Goal: Find specific page/section: Find specific page/section

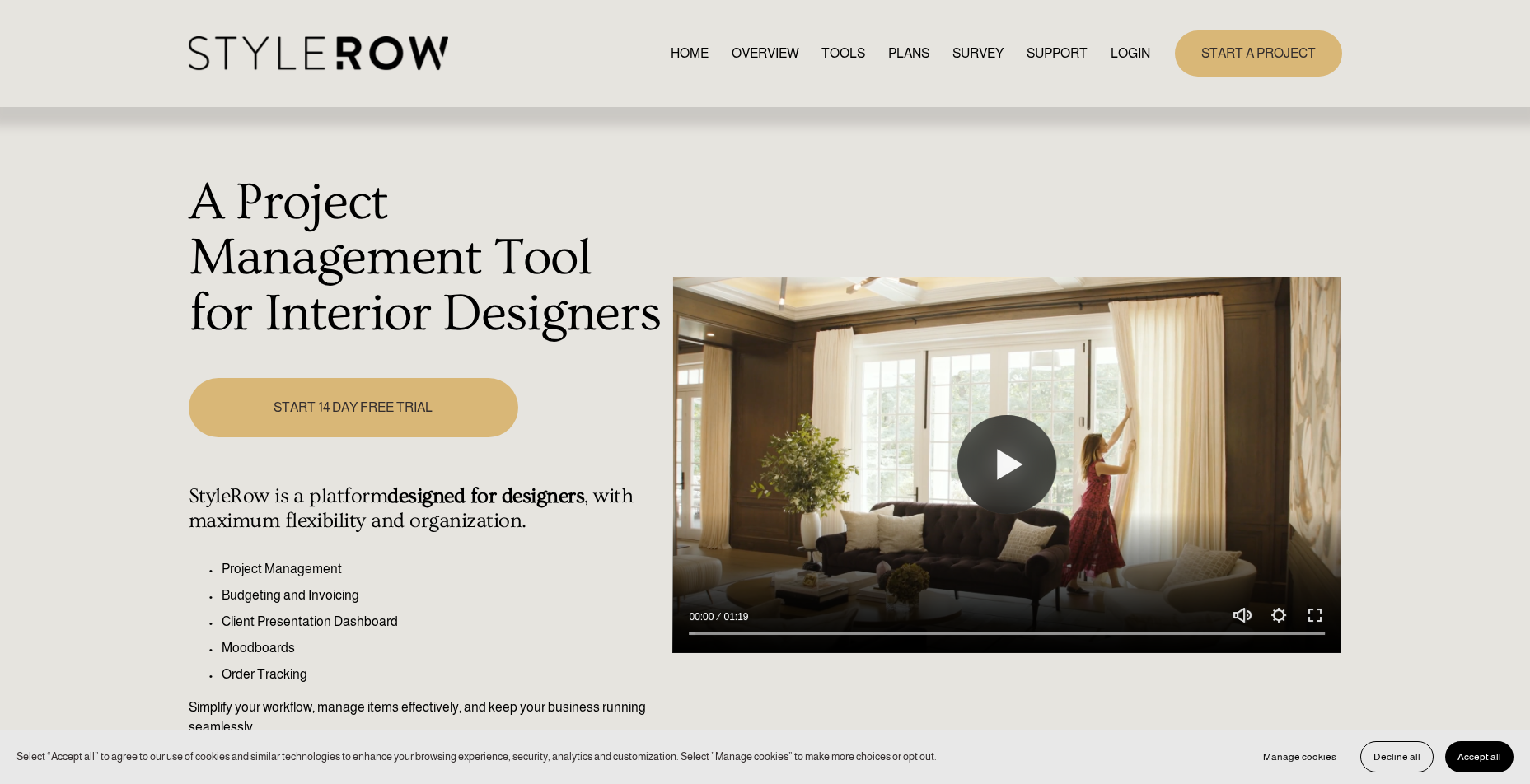
click at [1121, 55] on link "LOGIN" at bounding box center [1130, 53] width 39 height 23
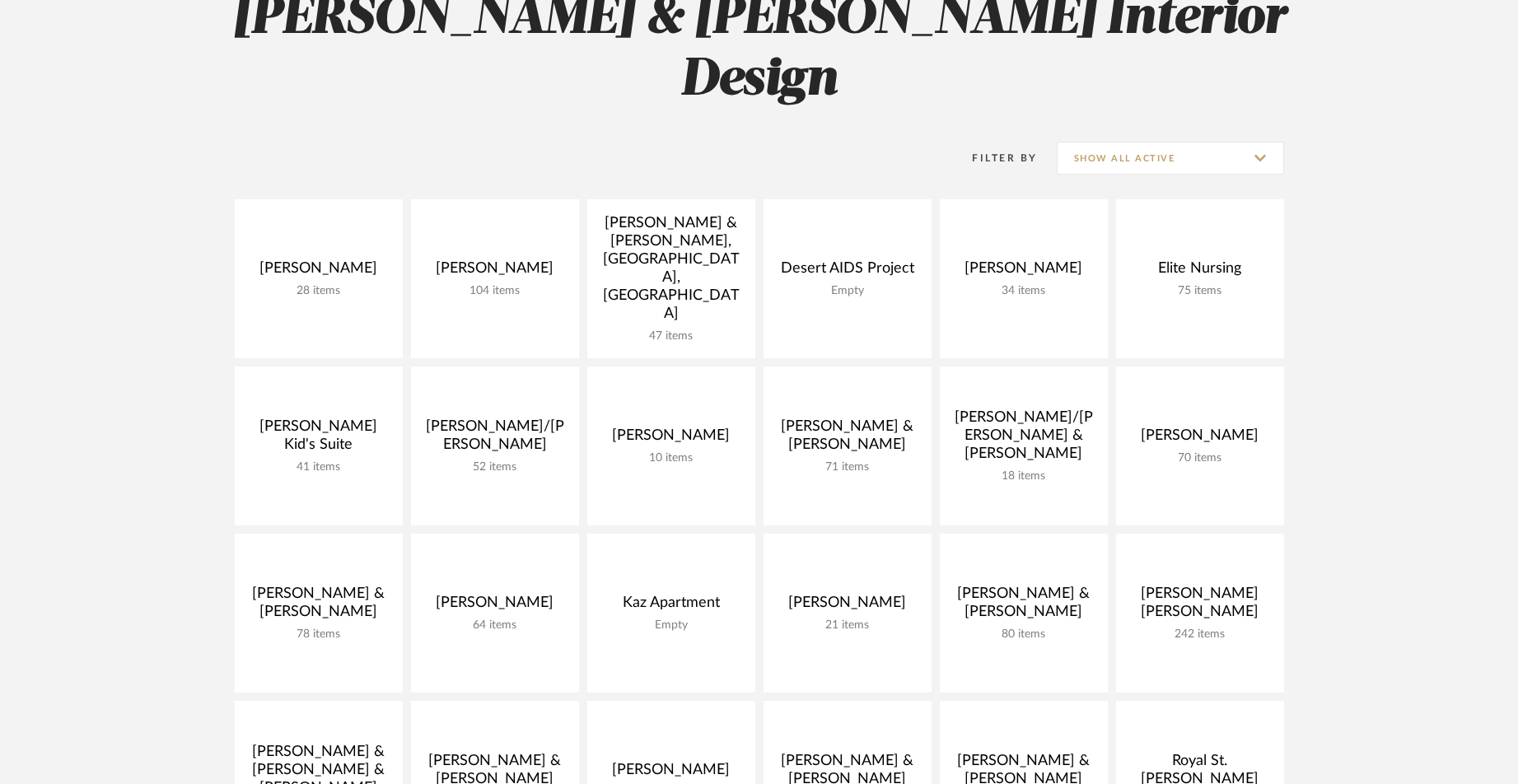
scroll to position [264, 0]
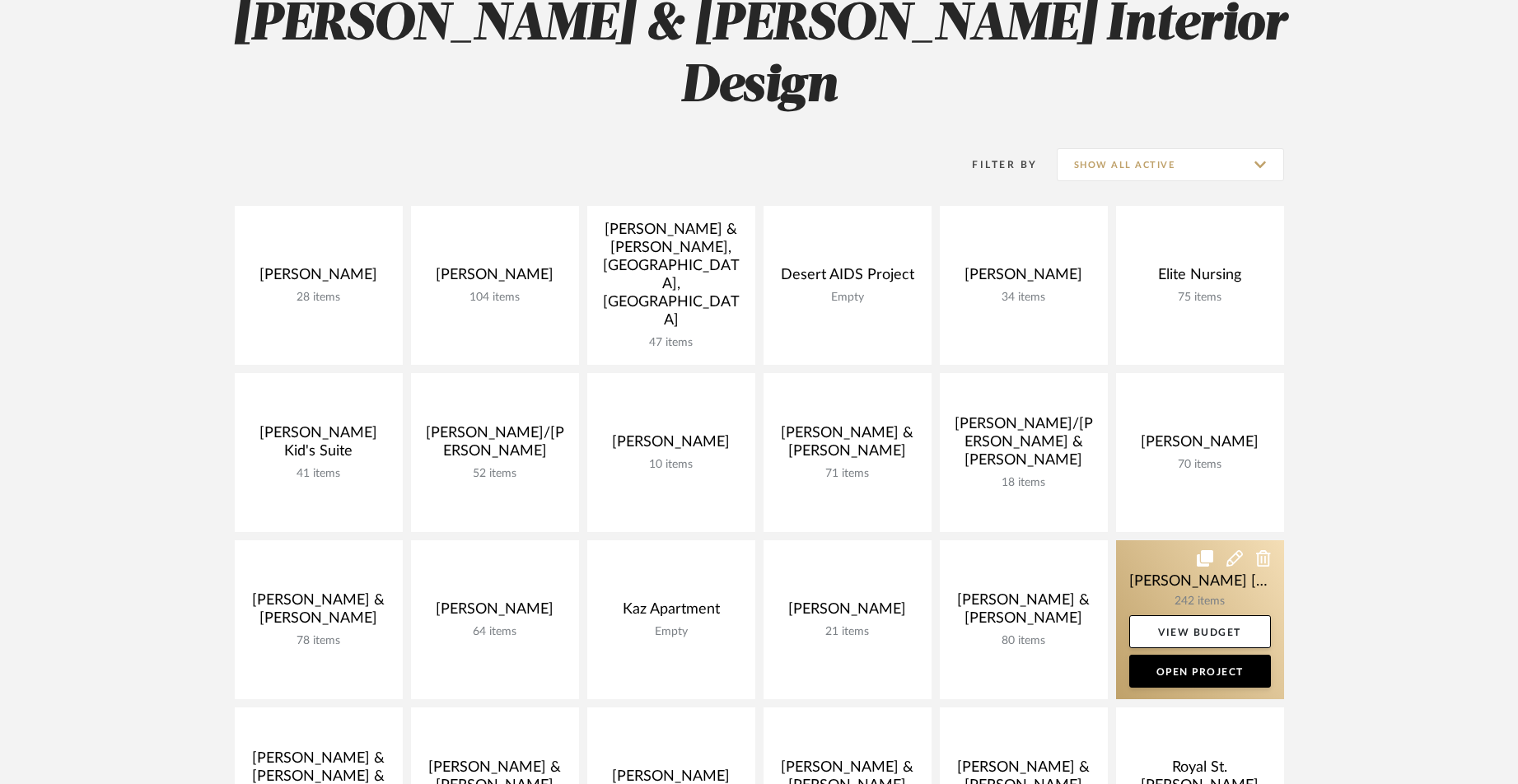
click at [1193, 541] on link at bounding box center [1200, 620] width 168 height 159
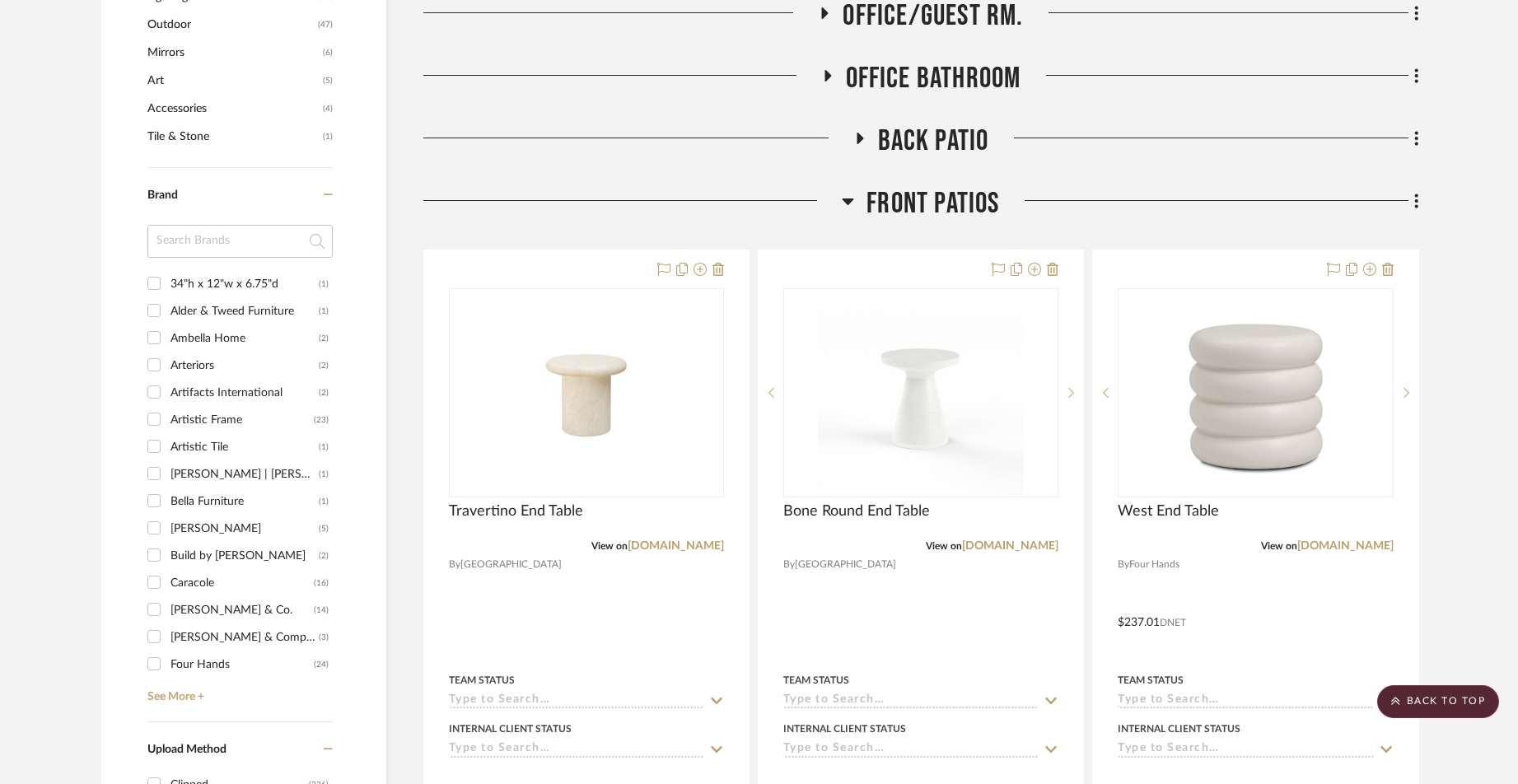
scroll to position [1221, 0]
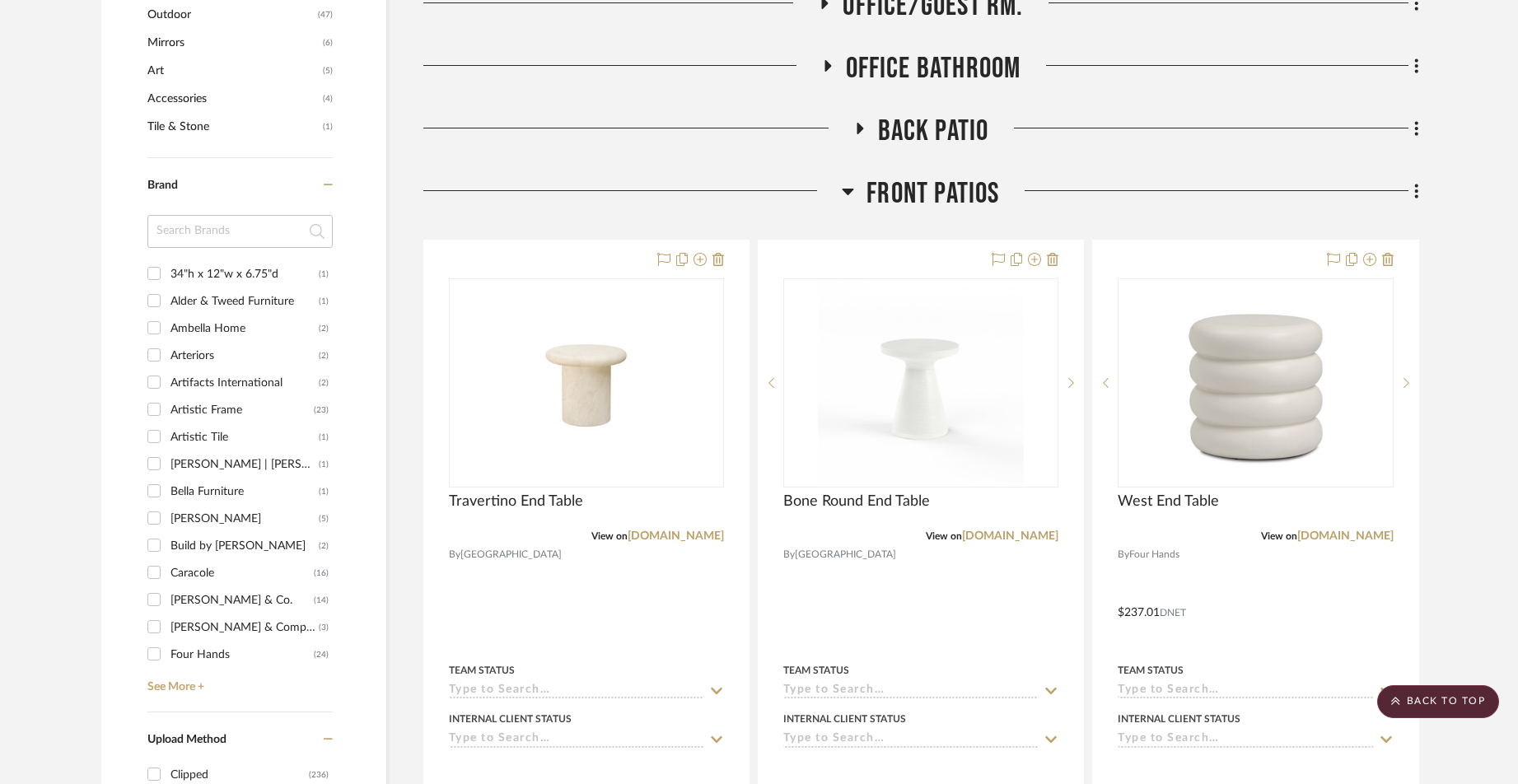
click at [842, 182] on icon at bounding box center [848, 192] width 13 height 20
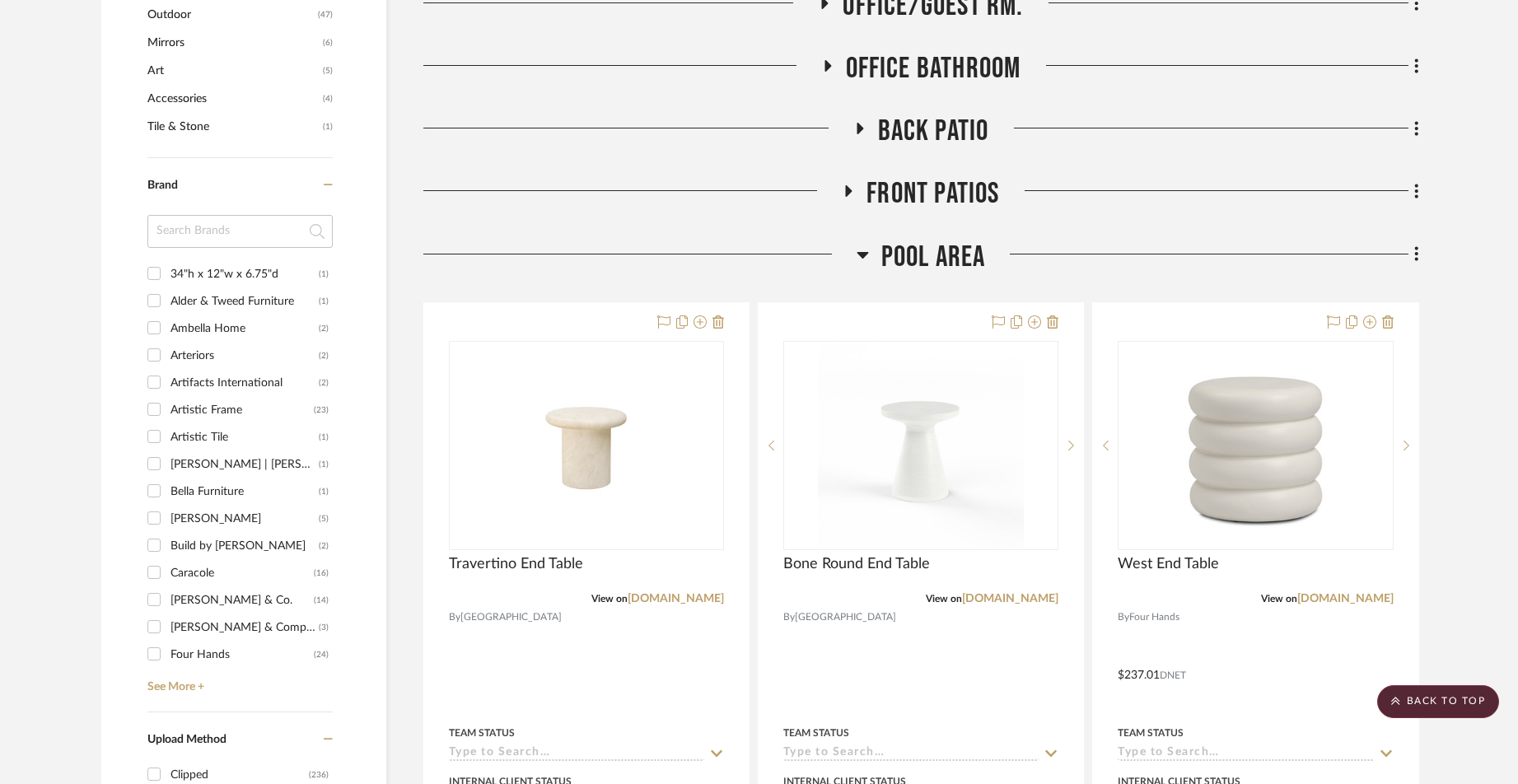
click at [864, 252] on icon at bounding box center [863, 255] width 12 height 7
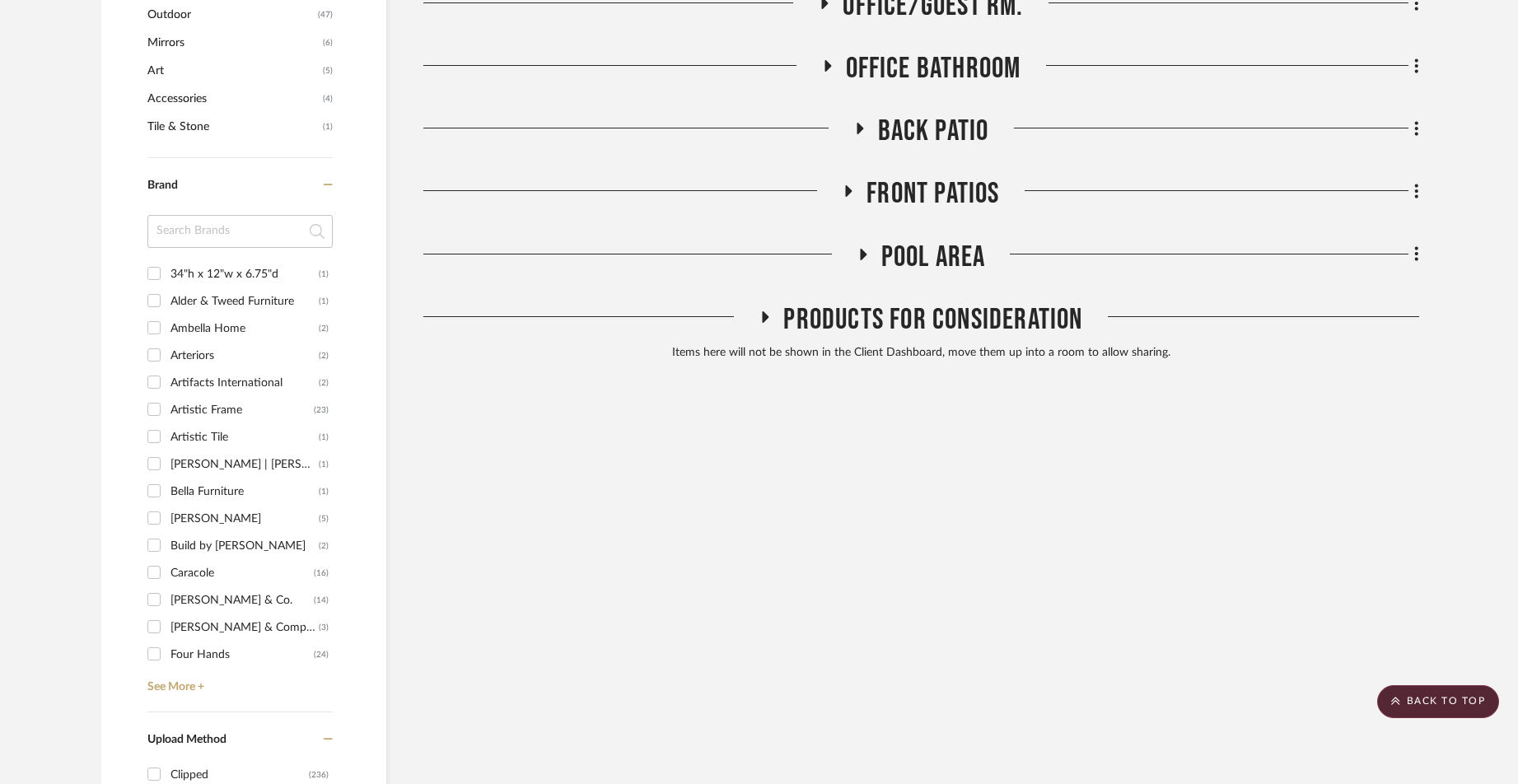
click at [975, 302] on span "Products For Consideration" at bounding box center [932, 320] width 299 height 35
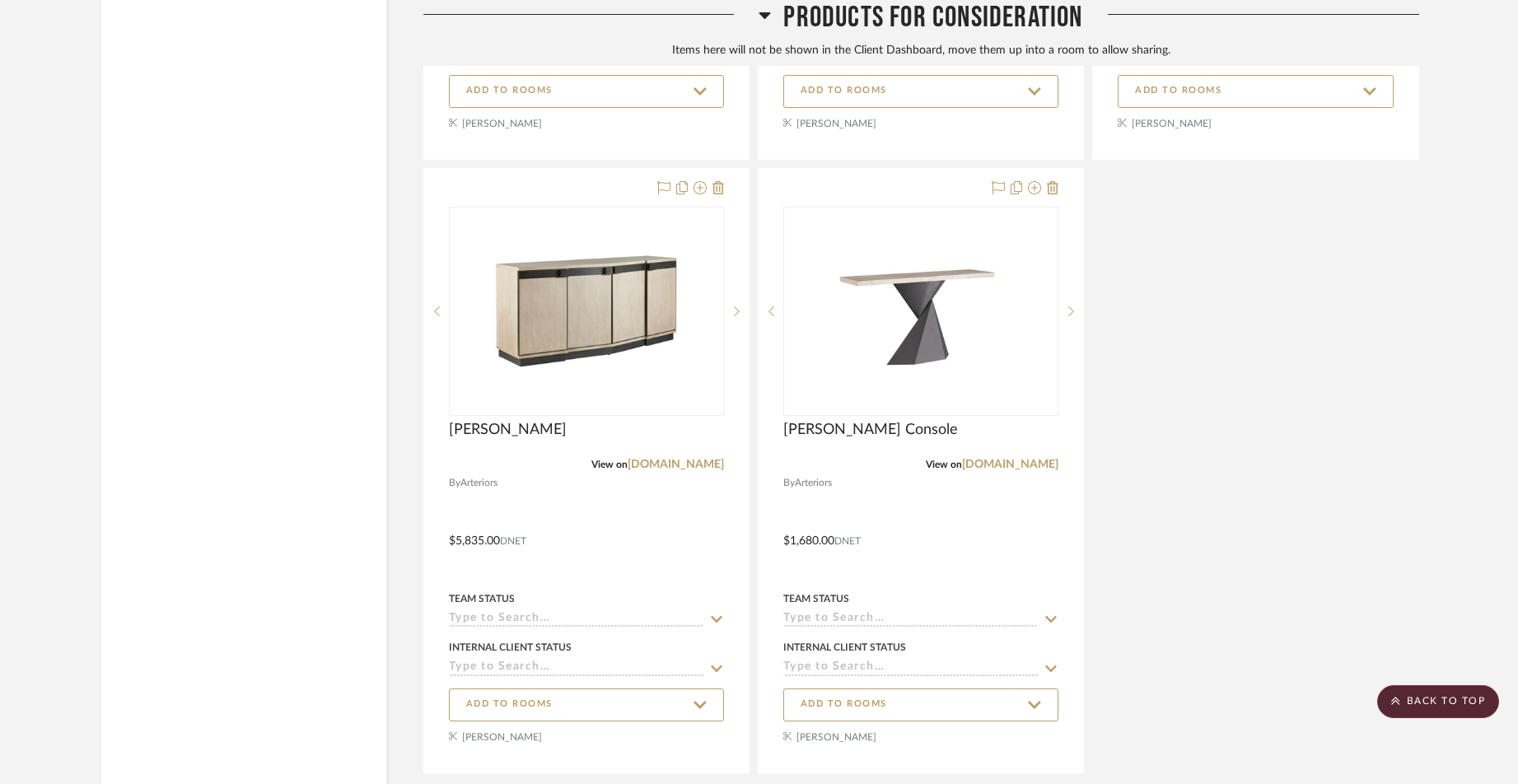
scroll to position [2682, 0]
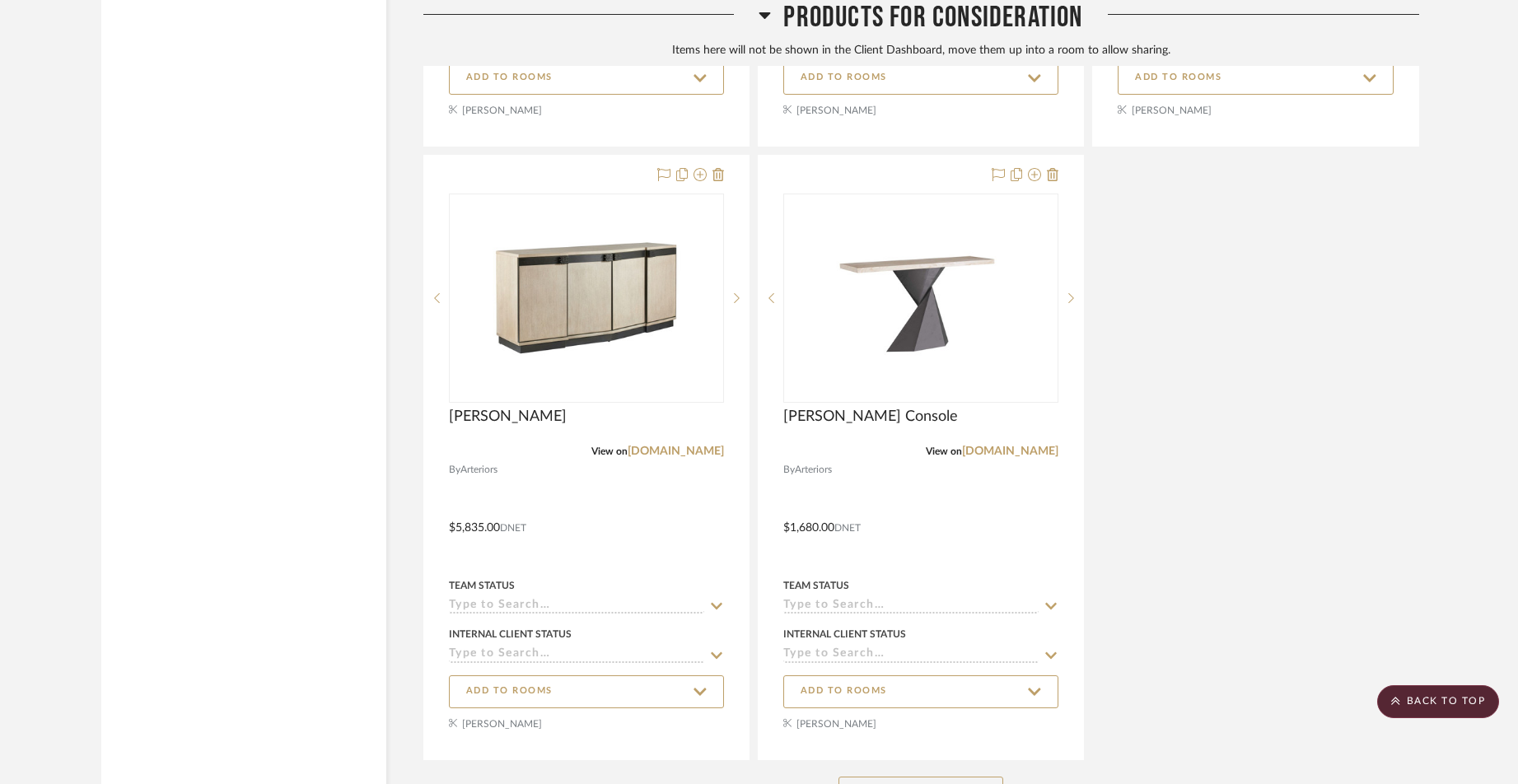
click at [928, 776] on button "See More" at bounding box center [921, 792] width 165 height 33
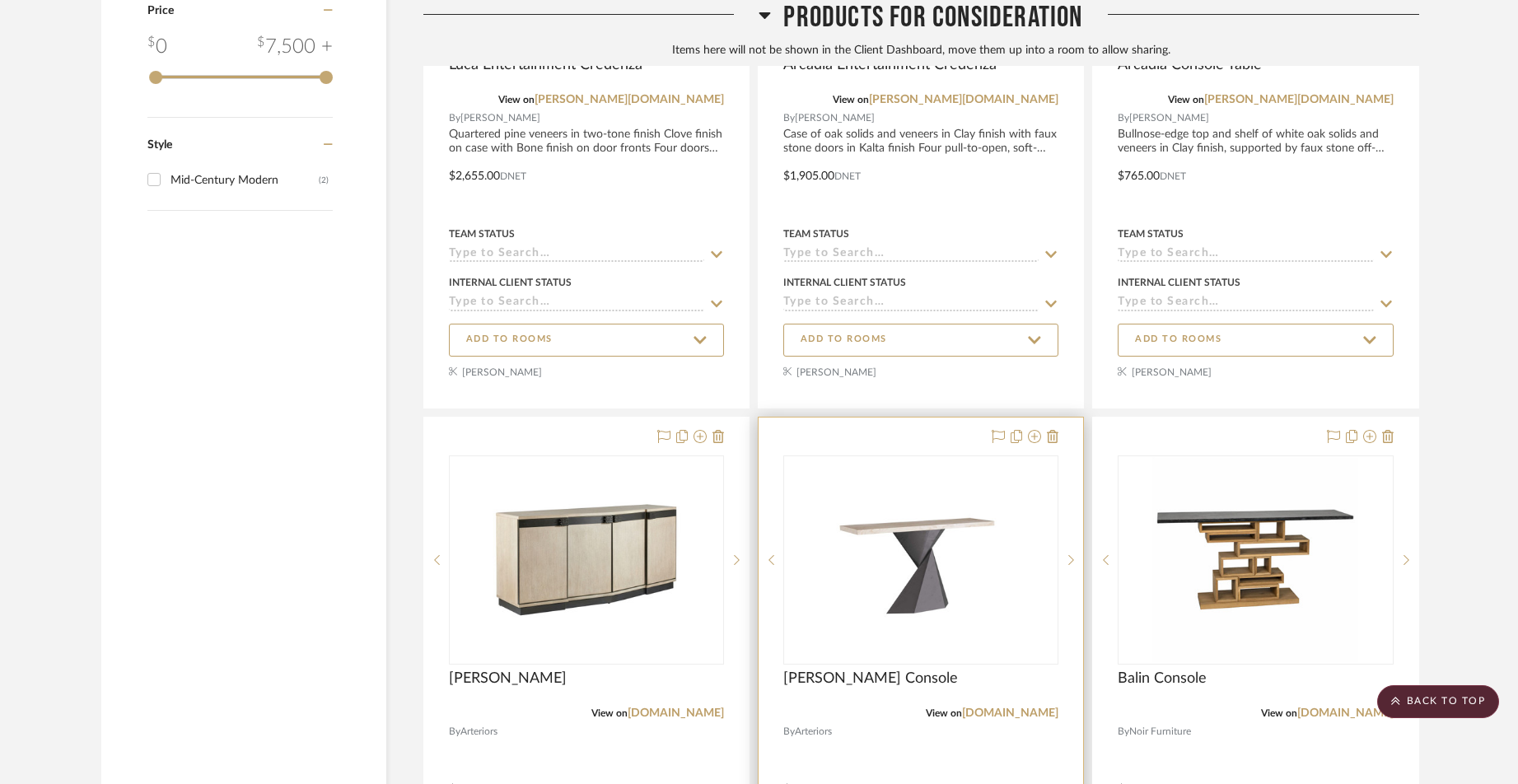
scroll to position [2419, 0]
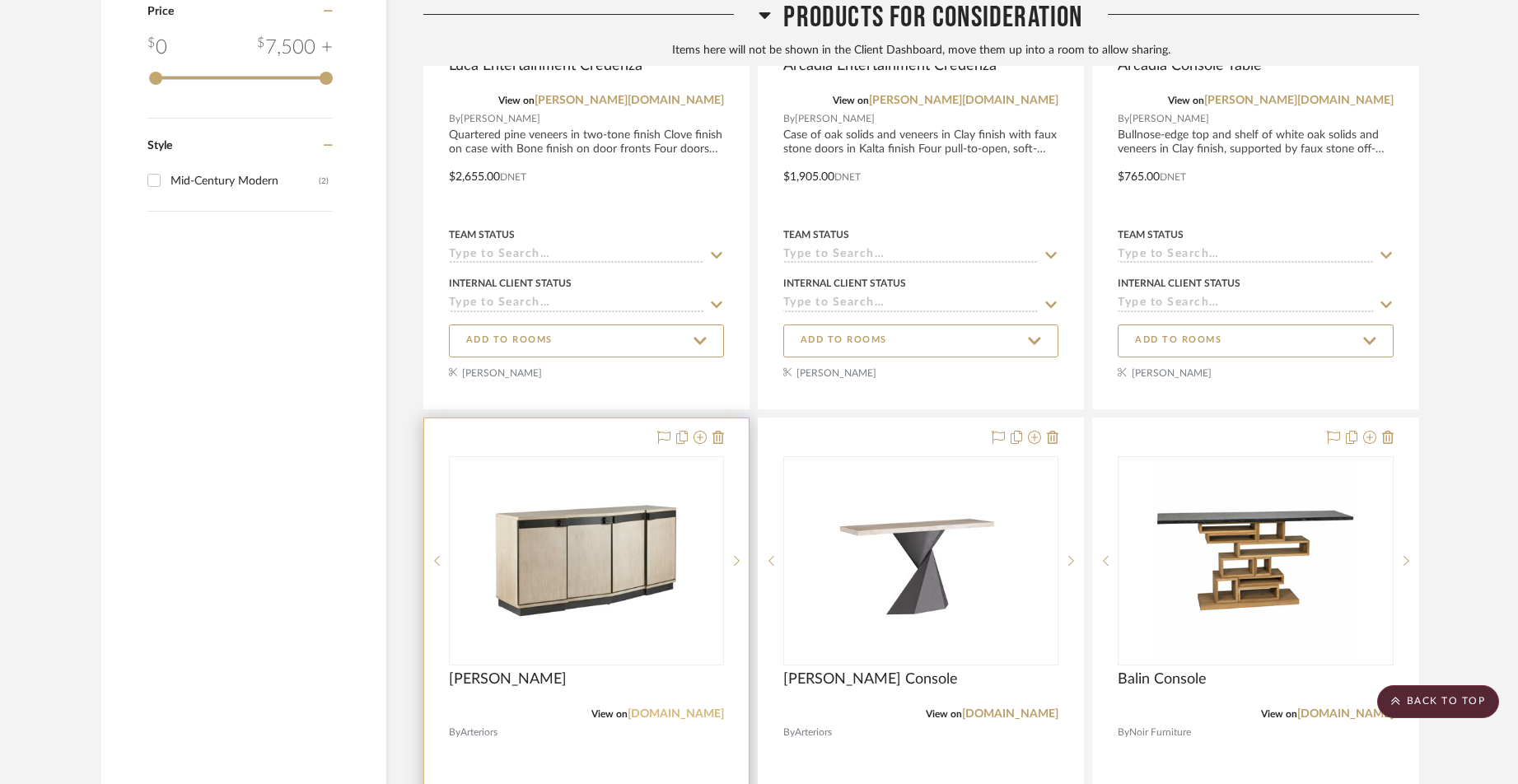
click at [671, 708] on link "[DOMAIN_NAME]" at bounding box center [675, 714] width 96 height 12
